Goal: Task Accomplishment & Management: Use online tool/utility

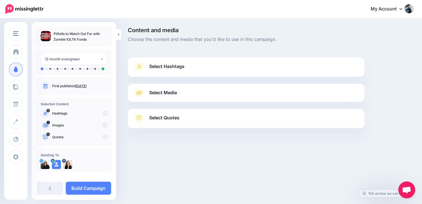
click at [180, 69] on span "Select Hashtags" at bounding box center [166, 67] width 35 height 8
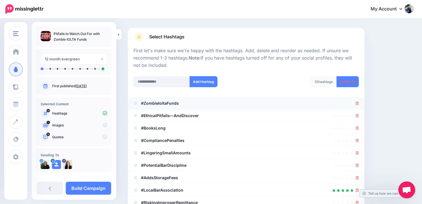
scroll to position [30, 0]
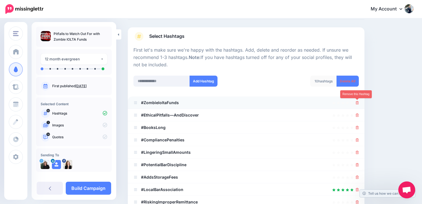
click at [357, 102] on icon at bounding box center [357, 102] width 3 height 3
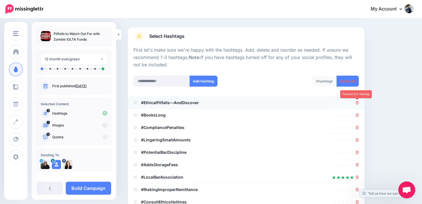
click at [357, 103] on icon at bounding box center [357, 102] width 3 height 3
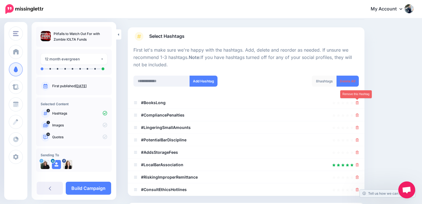
click at [357, 103] on icon at bounding box center [357, 102] width 3 height 3
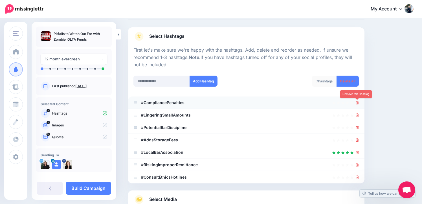
click at [357, 103] on icon at bounding box center [357, 102] width 3 height 3
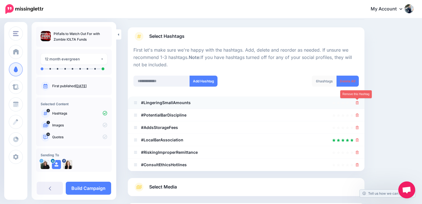
click at [357, 103] on icon at bounding box center [357, 102] width 3 height 3
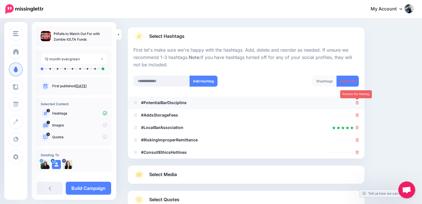
click at [357, 102] on icon at bounding box center [357, 102] width 3 height 3
click at [357, 102] on link at bounding box center [355, 102] width 6 height 5
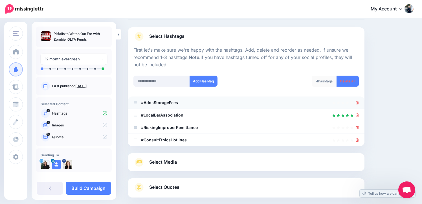
click at [358, 100] on div at bounding box center [357, 102] width 3 height 7
click at [358, 100] on link at bounding box center [357, 102] width 3 height 5
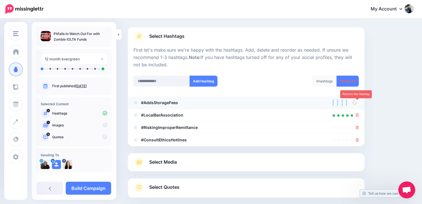
click at [358, 100] on link at bounding box center [355, 102] width 6 height 5
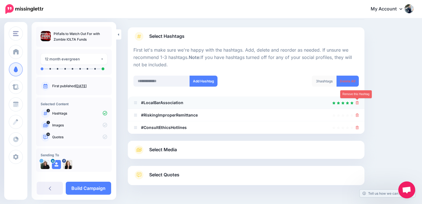
click at [356, 104] on icon at bounding box center [357, 102] width 3 height 3
click at [356, 114] on ul "#LocalBarAssociation #RiskingImproperRemittance" at bounding box center [246, 114] width 237 height 37
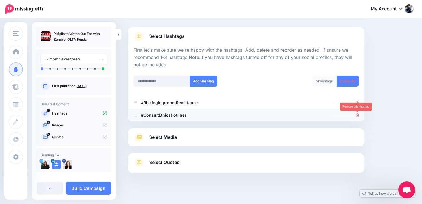
click at [356, 115] on icon at bounding box center [357, 114] width 3 height 3
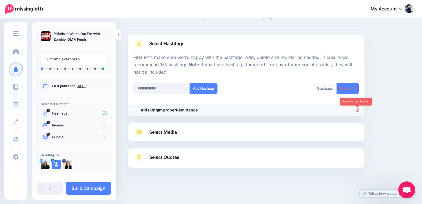
click at [356, 107] on link at bounding box center [357, 109] width 3 height 5
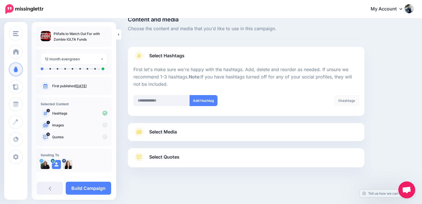
scroll to position [10, 0]
click at [154, 97] on input "text" at bounding box center [161, 100] width 56 height 11
type input "**********"
click at [191, 100] on button "Add Hashtag" at bounding box center [203, 100] width 28 height 11
click at [150, 103] on input "text" at bounding box center [161, 100] width 56 height 11
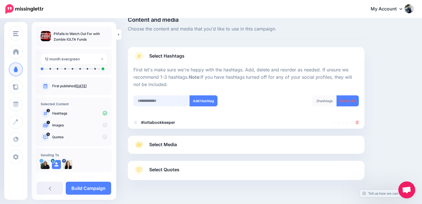
scroll to position [23, 0]
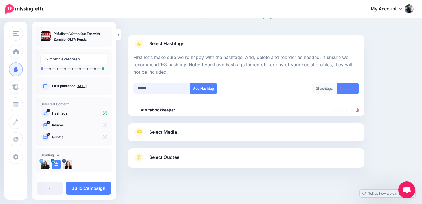
type input "*******"
click at [200, 87] on button "Add Hashtag" at bounding box center [203, 88] width 28 height 11
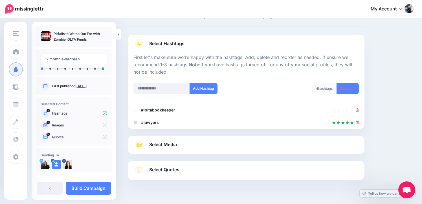
scroll to position [35, 0]
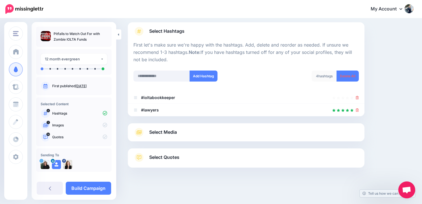
click at [152, 134] on span "Select Media" at bounding box center [163, 132] width 28 height 8
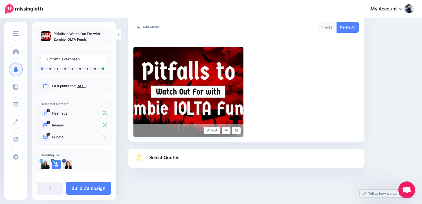
scroll to position [101, 0]
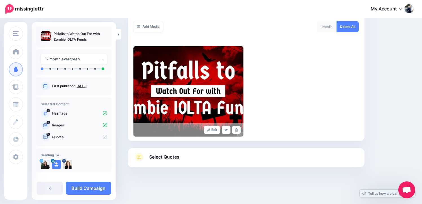
click at [144, 159] on span at bounding box center [138, 157] width 11 height 9
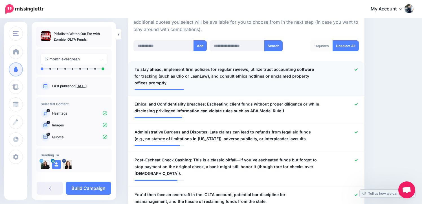
scroll to position [139, 0]
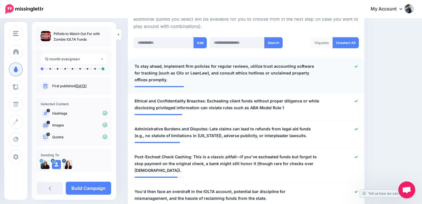
click at [315, 68] on span "To stay ahead, implement firm policies for regular reviews, utilize trust accou…" at bounding box center [226, 73] width 184 height 20
click at [330, 69] on div at bounding box center [342, 73] width 39 height 20
click at [228, 69] on span "To stay ahead, implement firm policies for regular reviews, utilize trust accou…" at bounding box center [226, 73] width 184 height 20
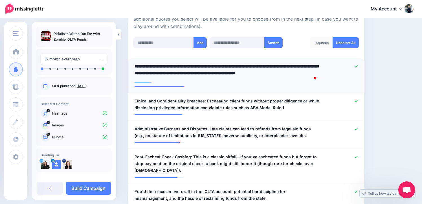
click at [355, 67] on icon at bounding box center [355, 66] width 3 height 2
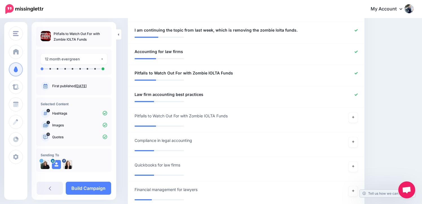
scroll to position [460, 0]
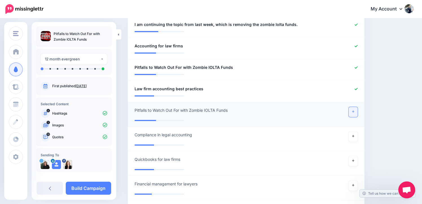
click at [354, 111] on icon at bounding box center [353, 111] width 2 height 3
click at [97, 187] on link "Build Campaign" at bounding box center [88, 188] width 45 height 13
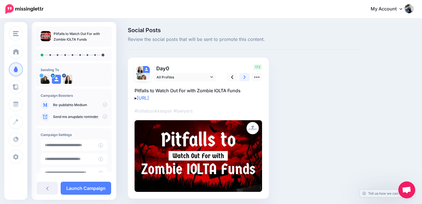
click at [246, 78] on link at bounding box center [244, 77] width 11 height 8
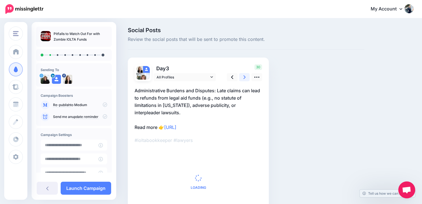
click at [246, 78] on link at bounding box center [244, 77] width 11 height 8
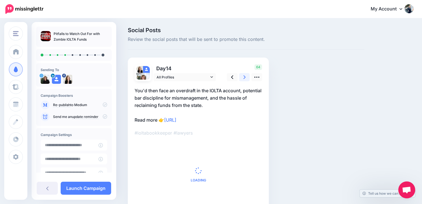
click at [246, 78] on link at bounding box center [244, 77] width 11 height 8
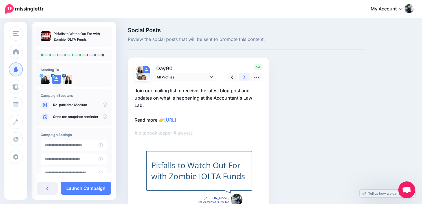
click at [246, 78] on link at bounding box center [244, 77] width 11 height 8
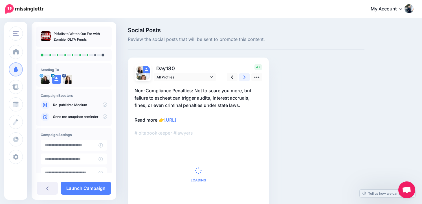
click at [246, 78] on link at bounding box center [244, 77] width 11 height 8
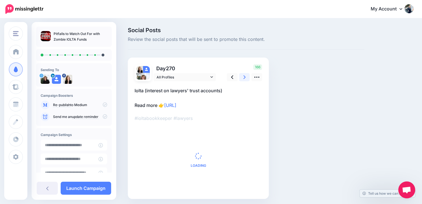
click at [246, 78] on link at bounding box center [244, 77] width 11 height 8
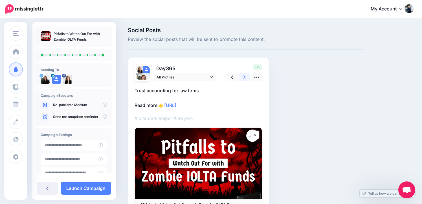
click at [246, 78] on link at bounding box center [244, 77] width 11 height 8
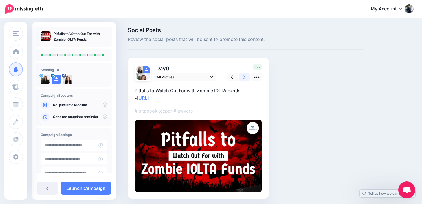
click at [246, 78] on link at bounding box center [244, 77] width 11 height 8
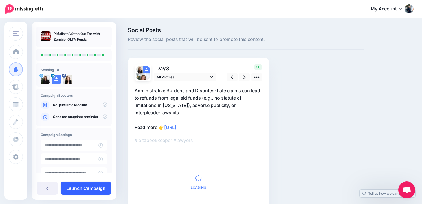
click at [90, 186] on link "Launch Campaign" at bounding box center [86, 188] width 50 height 13
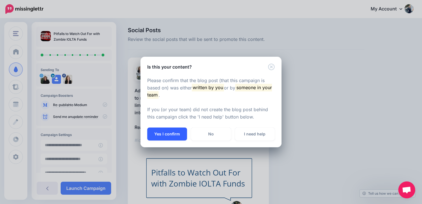
click at [154, 136] on button "Yes I confirm" at bounding box center [167, 133] width 40 height 13
